Goal: Find specific page/section: Find specific page/section

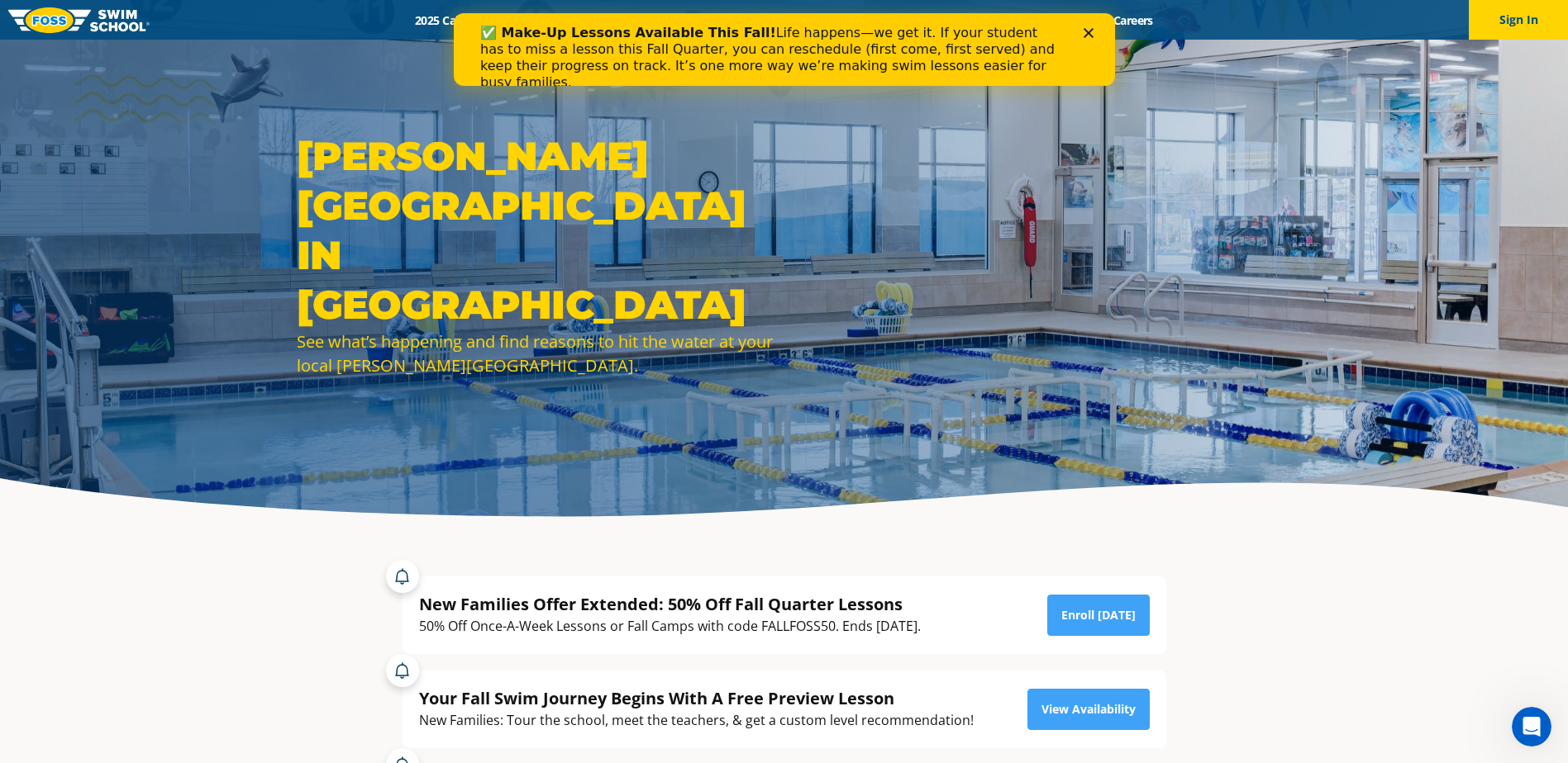
click at [1090, 30] on icon "Close" at bounding box center [1088, 33] width 10 height 10
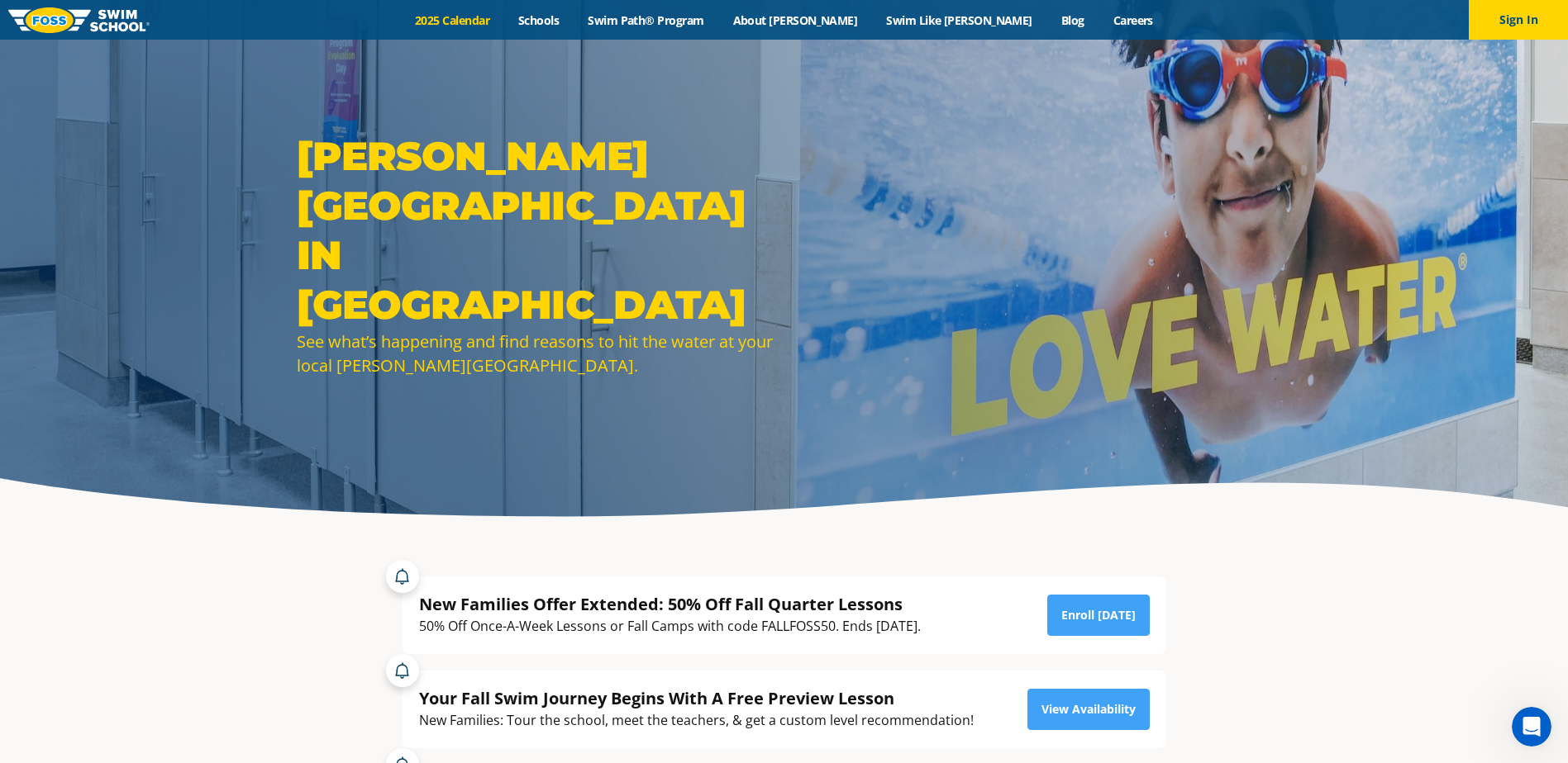
click at [504, 19] on link "2025 Calendar" at bounding box center [452, 20] width 103 height 16
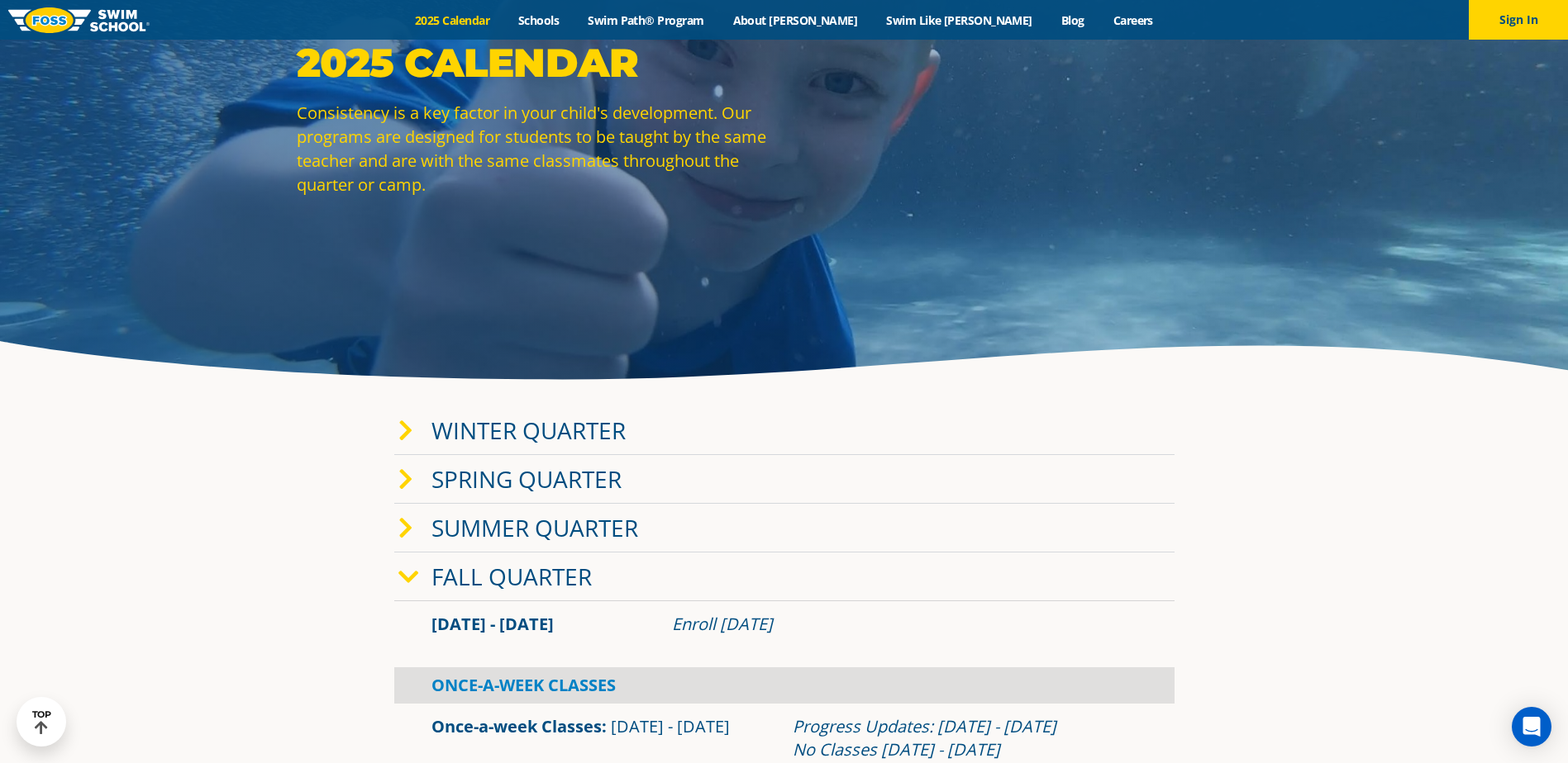
scroll to position [165, 0]
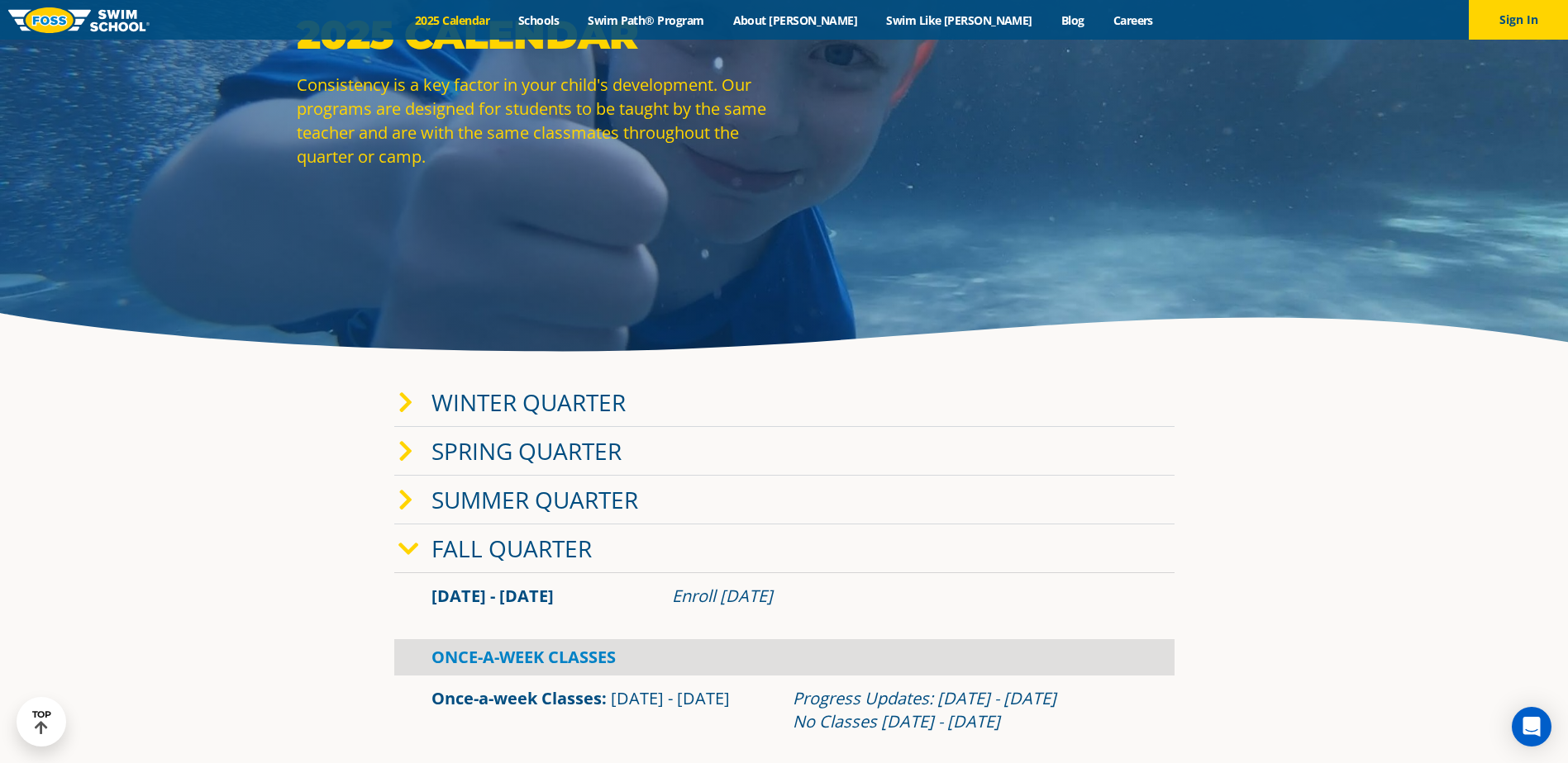
click at [411, 544] on icon at bounding box center [409, 549] width 21 height 23
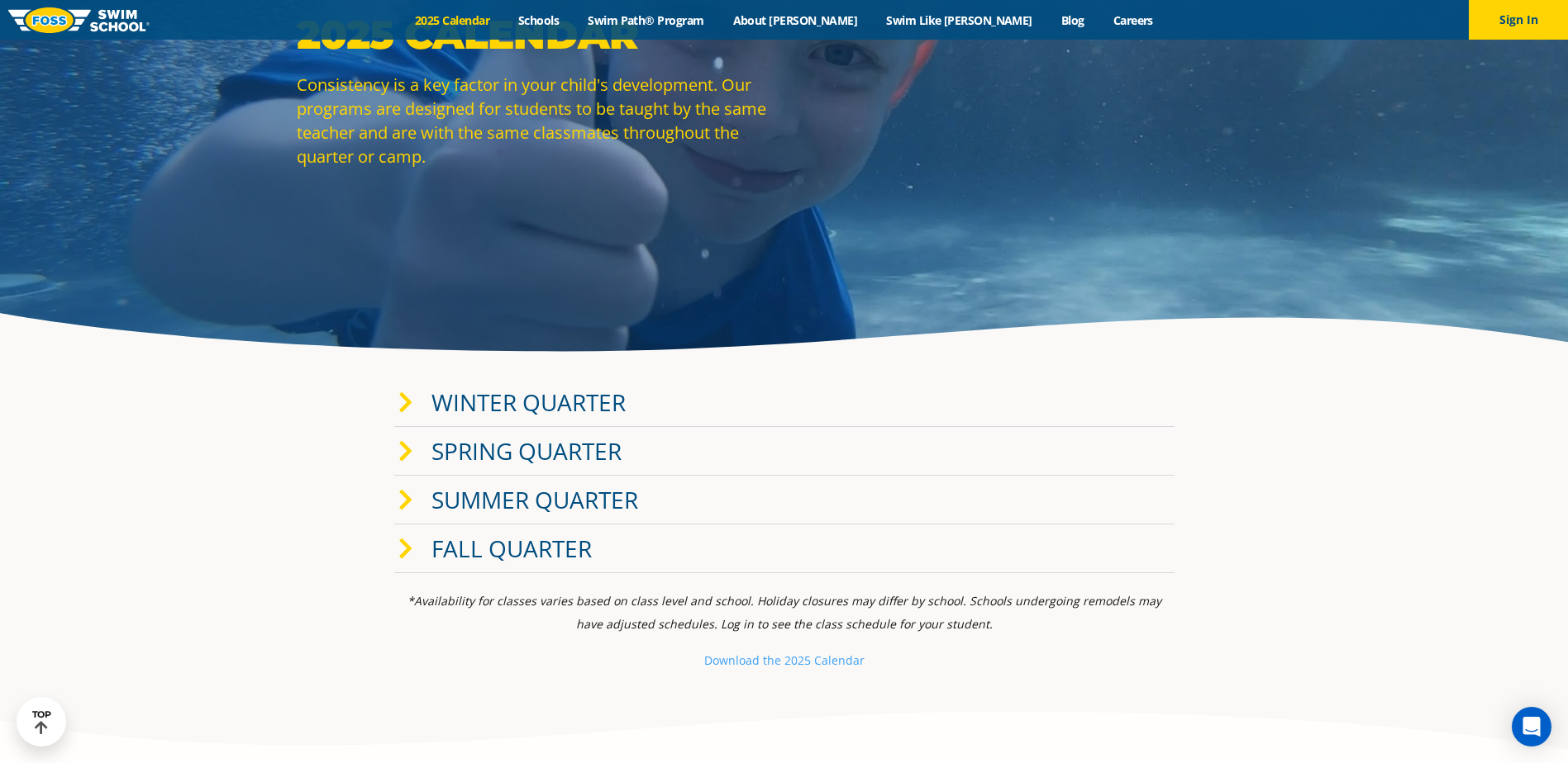
click at [411, 544] on icon at bounding box center [406, 549] width 15 height 23
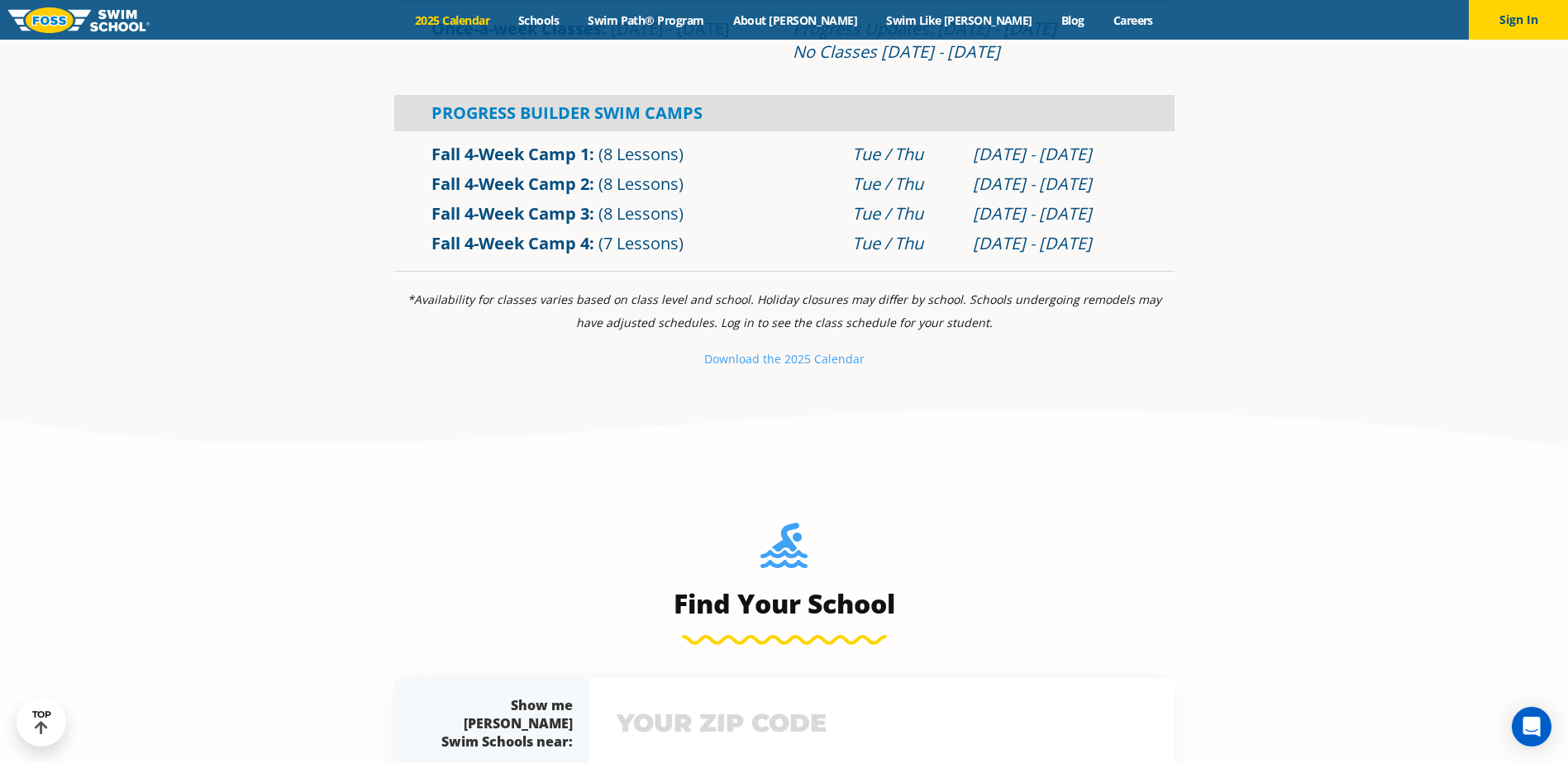
scroll to position [826, 0]
